Goal: Task Accomplishment & Management: Complete application form

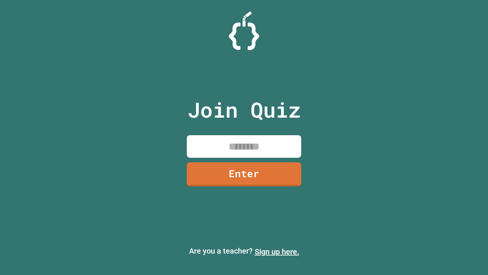
click at [277, 251] on link "Sign up here." at bounding box center [277, 251] width 45 height 9
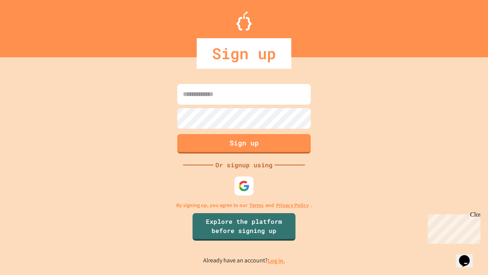
click at [277, 260] on link "Log in." at bounding box center [277, 260] width 18 height 8
